Goal: Check status: Check status

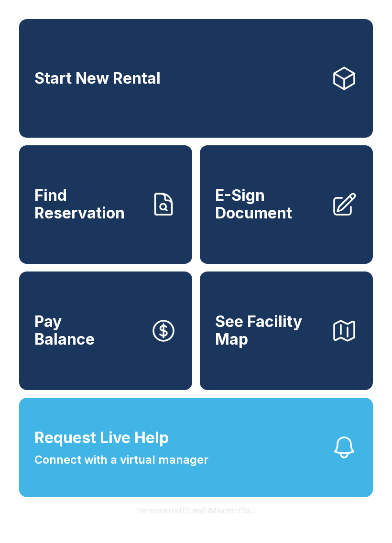
click at [111, 218] on span "Find Reservation" at bounding box center [88, 204] width 108 height 35
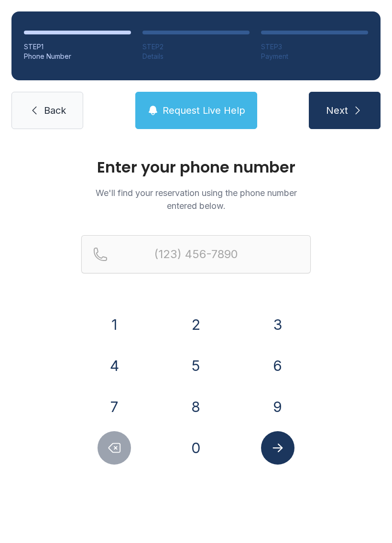
click at [280, 411] on button "9" at bounding box center [277, 406] width 33 height 33
click at [274, 334] on button "3" at bounding box center [277, 324] width 33 height 33
click at [113, 325] on button "1" at bounding box center [114, 324] width 33 height 33
click at [196, 406] on button "8" at bounding box center [195, 406] width 33 height 33
click at [191, 446] on button "0" at bounding box center [195, 447] width 33 height 33
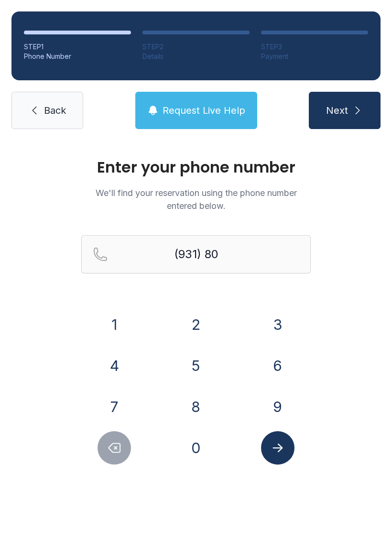
click at [197, 312] on button "2" at bounding box center [195, 324] width 33 height 33
click at [282, 401] on button "9" at bounding box center [277, 406] width 33 height 33
click at [121, 401] on button "7" at bounding box center [114, 406] width 33 height 33
click at [278, 409] on button "9" at bounding box center [277, 406] width 33 height 33
click at [201, 411] on button "8" at bounding box center [195, 406] width 33 height 33
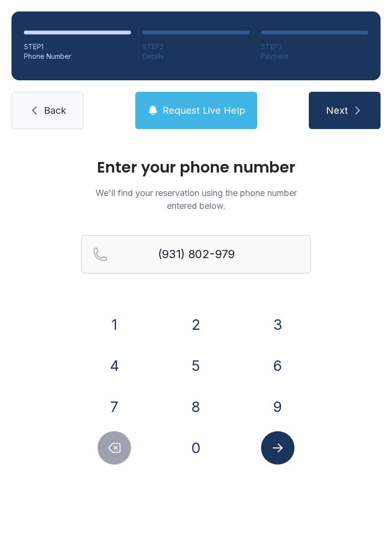
type input "[PHONE_NUMBER]"
click at [286, 449] on button "Submit lookup form" at bounding box center [277, 447] width 33 height 33
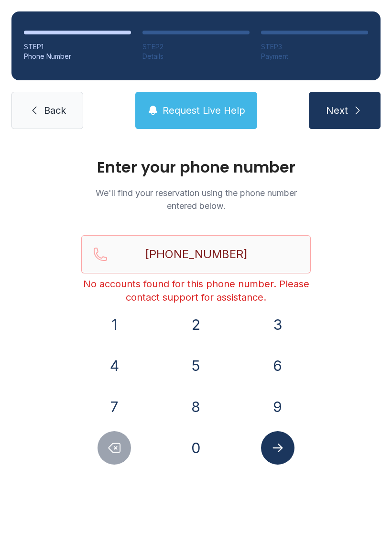
click at [60, 114] on span "Back" at bounding box center [55, 110] width 22 height 13
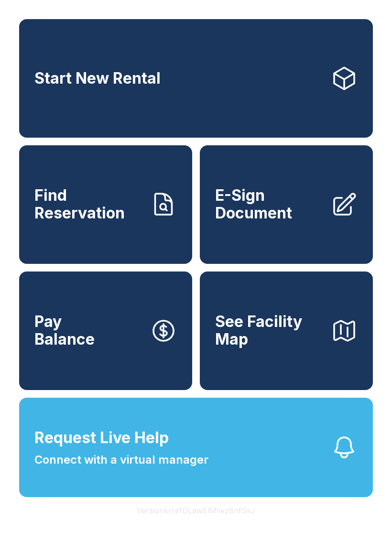
click at [100, 203] on span "Find Reservation" at bounding box center [88, 204] width 108 height 35
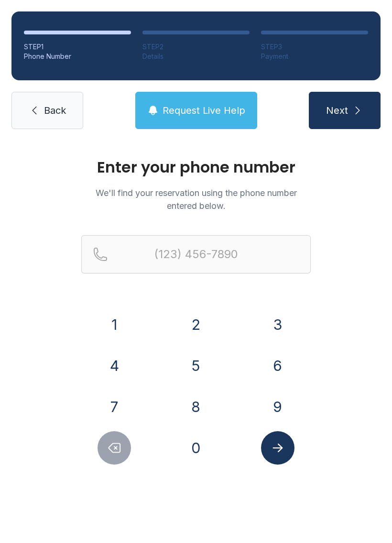
click at [279, 407] on button "9" at bounding box center [277, 406] width 33 height 33
click at [281, 325] on button "3" at bounding box center [277, 324] width 33 height 33
click at [114, 319] on button "1" at bounding box center [114, 324] width 33 height 33
click at [202, 405] on button "8" at bounding box center [195, 406] width 33 height 33
click at [199, 446] on button "0" at bounding box center [195, 447] width 33 height 33
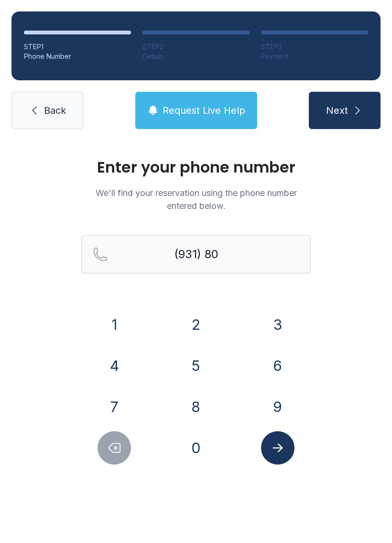
click at [199, 316] on button "2" at bounding box center [195, 324] width 33 height 33
click at [281, 408] on button "9" at bounding box center [277, 406] width 33 height 33
click at [129, 398] on button "7" at bounding box center [114, 406] width 33 height 33
click at [287, 408] on button "9" at bounding box center [277, 406] width 33 height 33
click at [204, 405] on button "8" at bounding box center [195, 406] width 33 height 33
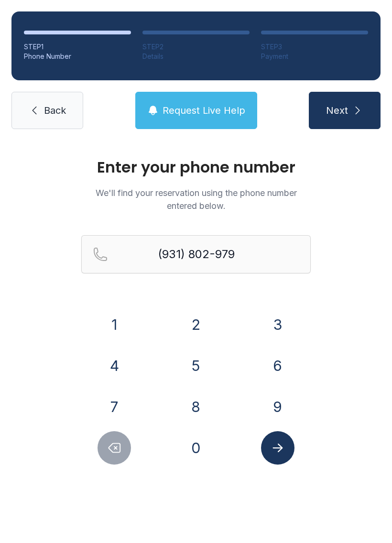
type input "[PHONE_NUMBER]"
click at [288, 453] on button "Submit lookup form" at bounding box center [277, 447] width 33 height 33
